Goal: Navigation & Orientation: Understand site structure

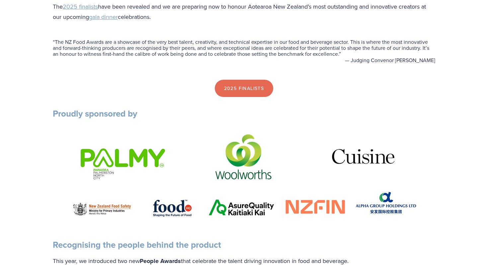
scroll to position [292, 0]
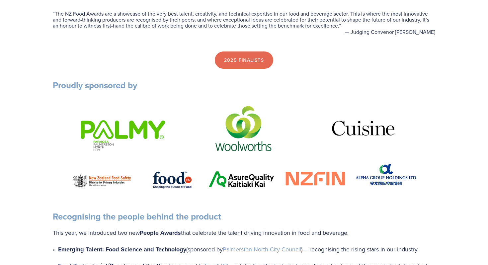
click at [125, 136] on img at bounding box center [244, 151] width 356 height 98
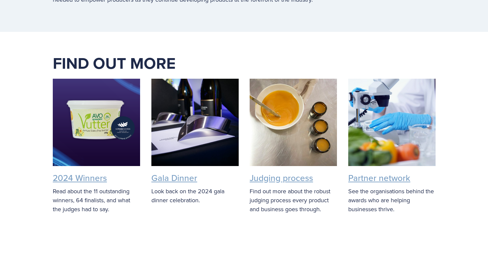
scroll to position [1207, 0]
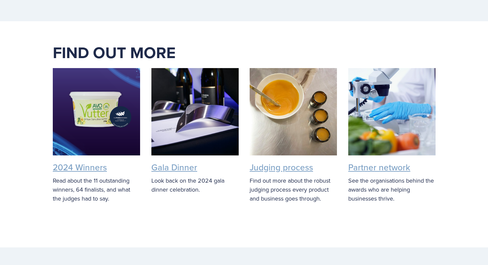
click at [210, 98] on div at bounding box center [194, 111] width 87 height 87
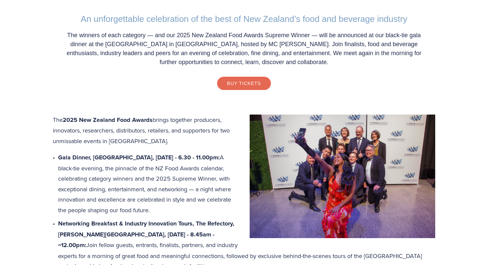
scroll to position [267, 0]
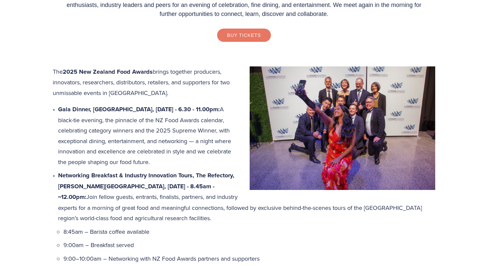
click at [259, 35] on link "Buy Tickets" at bounding box center [244, 35] width 54 height 13
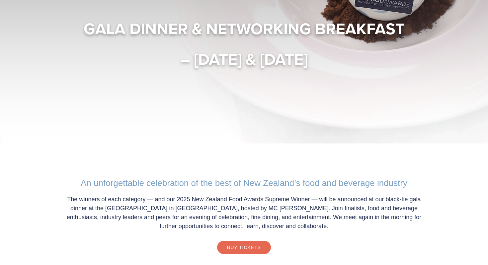
scroll to position [0, 0]
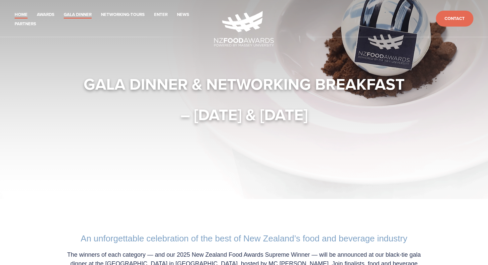
click at [20, 16] on link "Home" at bounding box center [21, 15] width 13 height 8
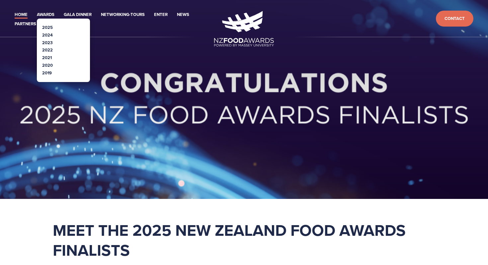
click at [47, 28] on link "2025" at bounding box center [47, 27] width 11 height 6
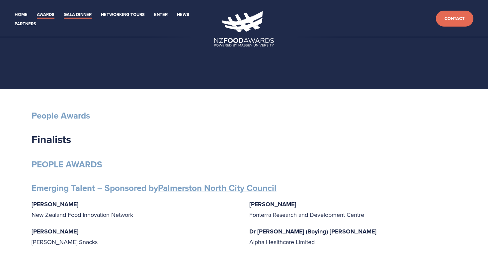
click at [83, 15] on link "Gala Dinner" at bounding box center [78, 15] width 28 height 8
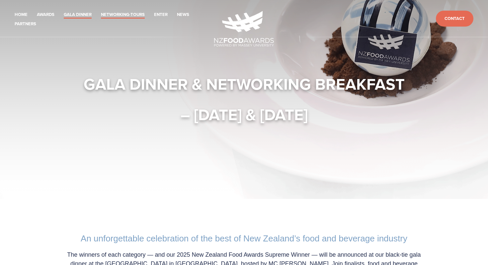
click at [128, 17] on link "Networking-Tours" at bounding box center [123, 15] width 44 height 8
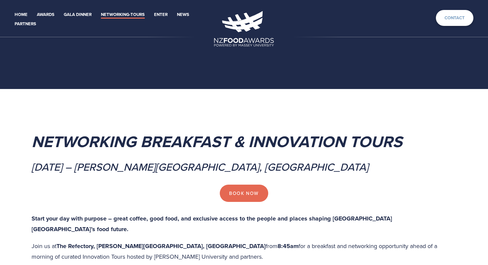
click at [446, 19] on link "Contact" at bounding box center [454, 18] width 37 height 16
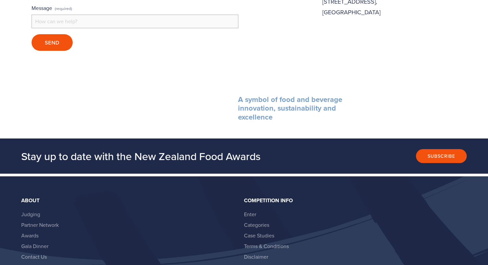
scroll to position [317, 0]
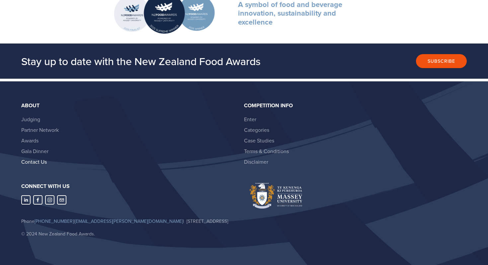
click at [38, 158] on link "Contact Us" at bounding box center [34, 161] width 26 height 7
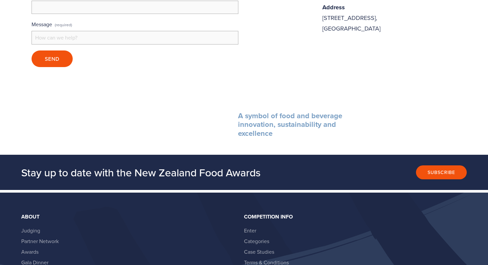
scroll to position [317, 0]
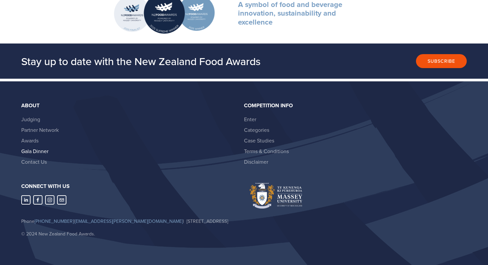
click at [39, 147] on link "Gala Dinner" at bounding box center [34, 150] width 27 height 7
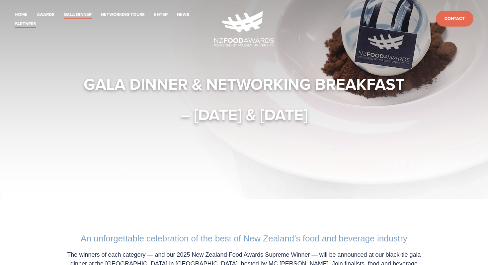
click at [30, 25] on link "Partners" at bounding box center [26, 24] width 22 height 8
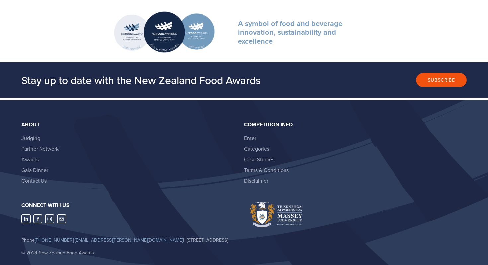
scroll to position [1703, 0]
